Goal: Task Accomplishment & Management: Manage account settings

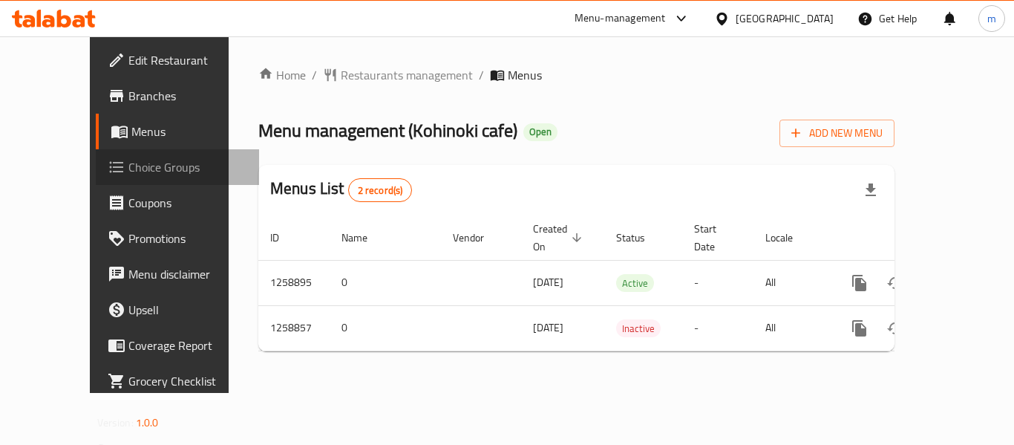
click at [102, 179] on link "Choice Groups" at bounding box center [177, 167] width 163 height 36
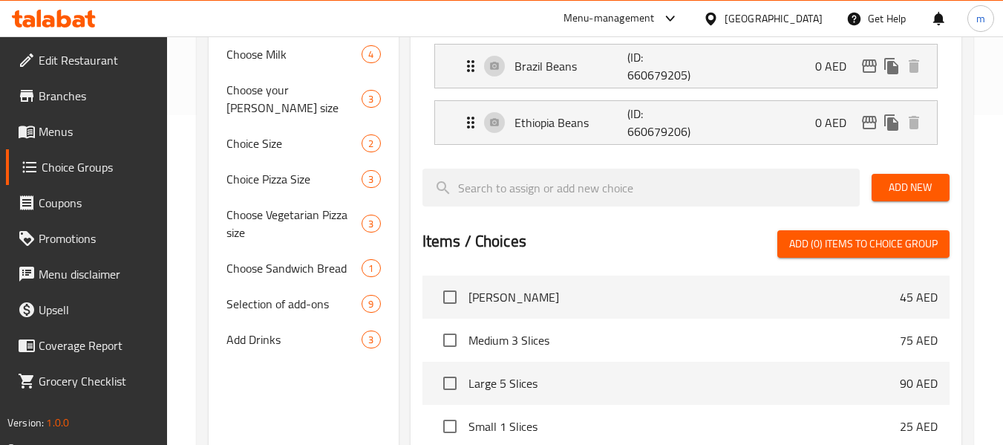
scroll to position [478, 0]
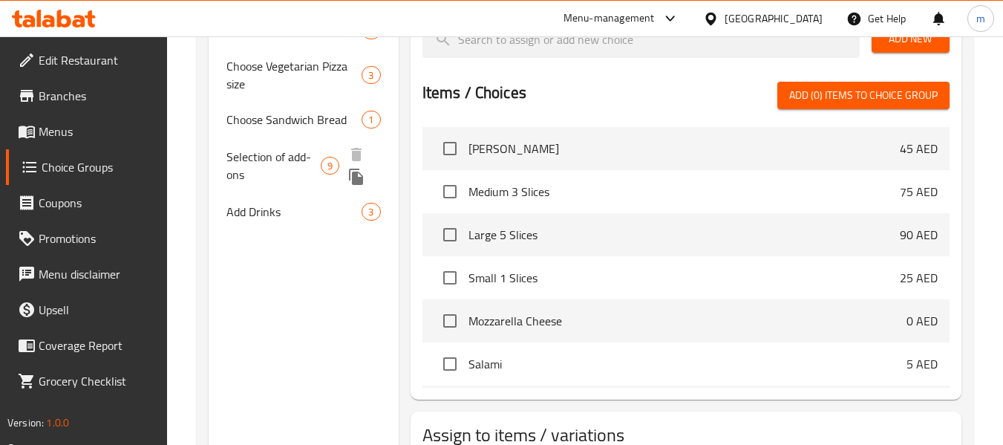
drag, startPoint x: 267, startPoint y: 172, endPoint x: 300, endPoint y: 180, distance: 34.6
click at [267, 172] on span "Selection of add-ons" at bounding box center [274, 166] width 94 height 36
type input "Selection of add-ons"
type input "اختيار الاضافات"
type input "0"
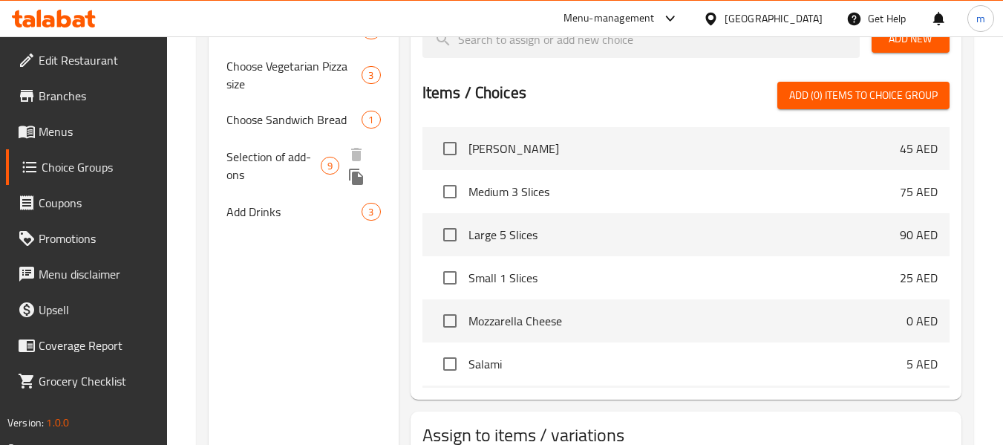
type input "9"
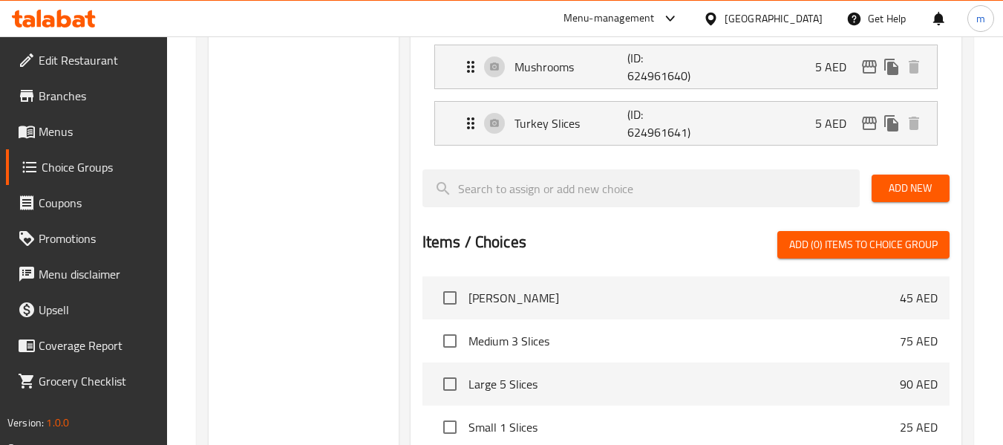
scroll to position [701, 0]
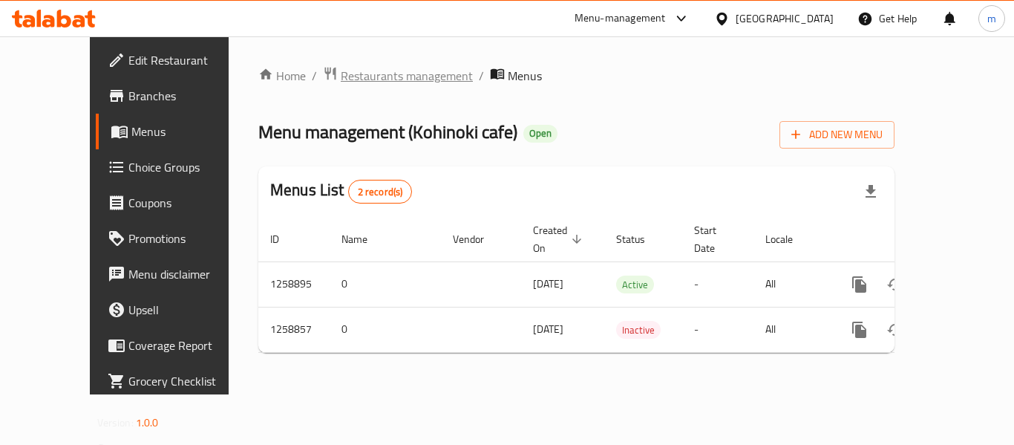
click at [353, 74] on span "Restaurants management" at bounding box center [407, 76] width 132 height 18
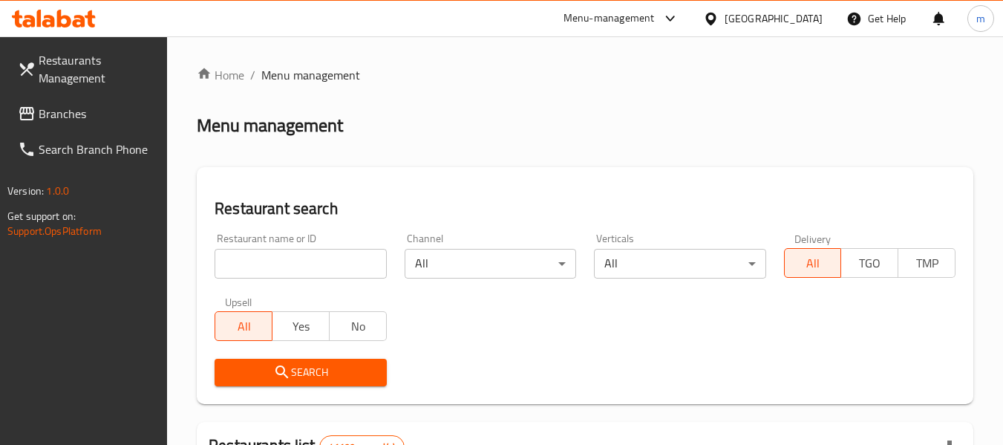
click at [69, 99] on link "Branches" at bounding box center [87, 114] width 162 height 36
